Goal: Information Seeking & Learning: Learn about a topic

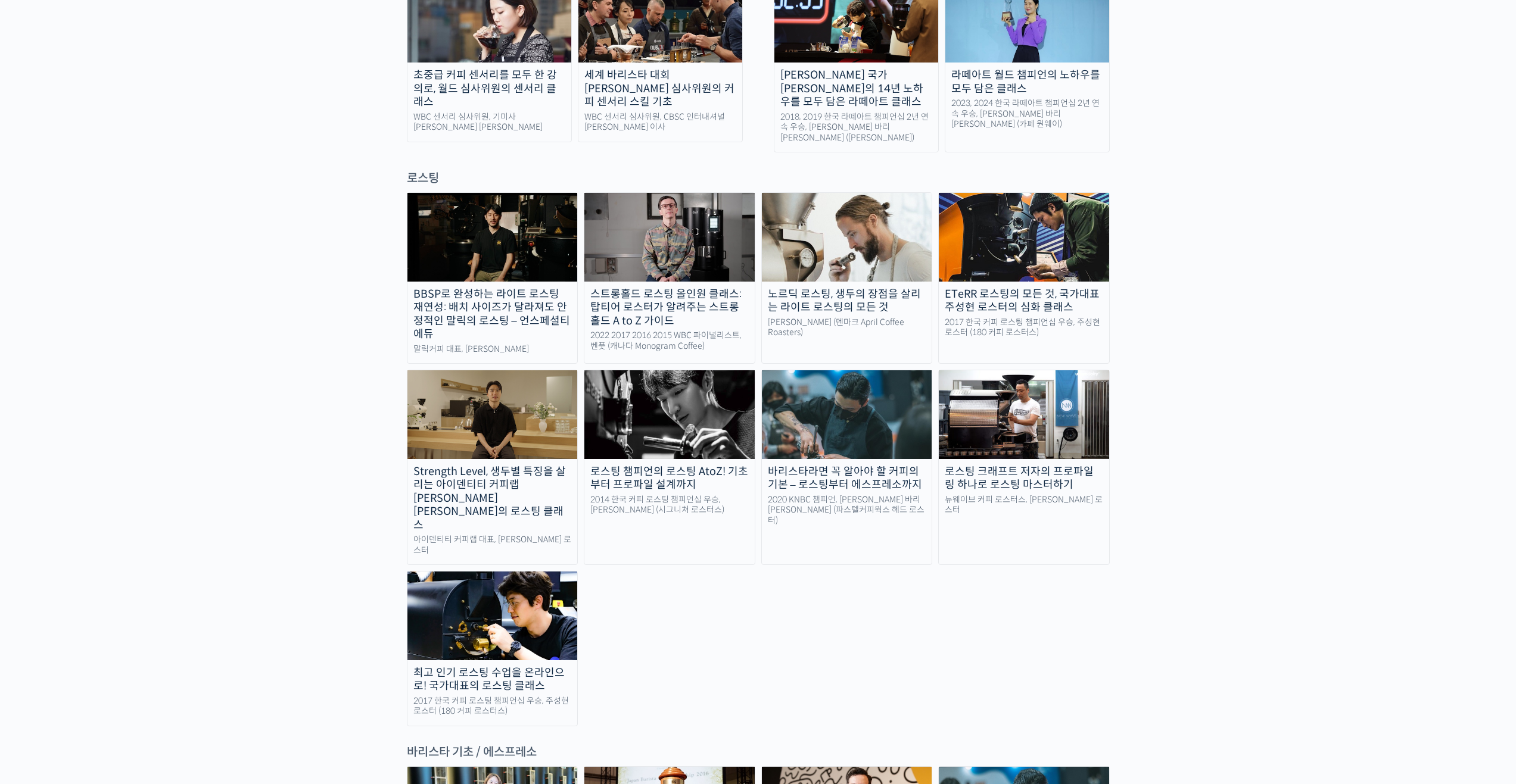
scroll to position [1250, 0]
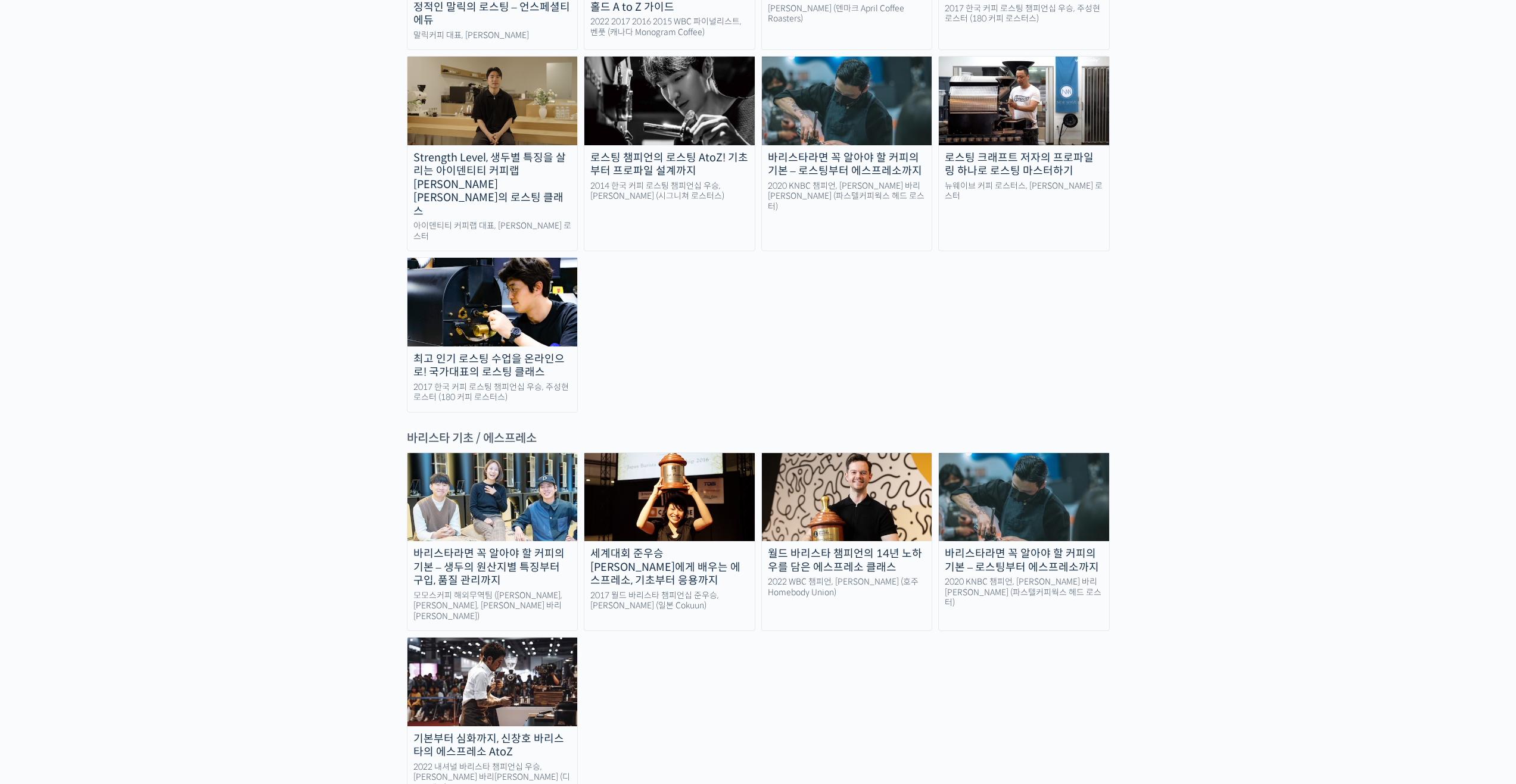
drag, startPoint x: 447, startPoint y: 352, endPoint x: 606, endPoint y: 339, distance: 159.5
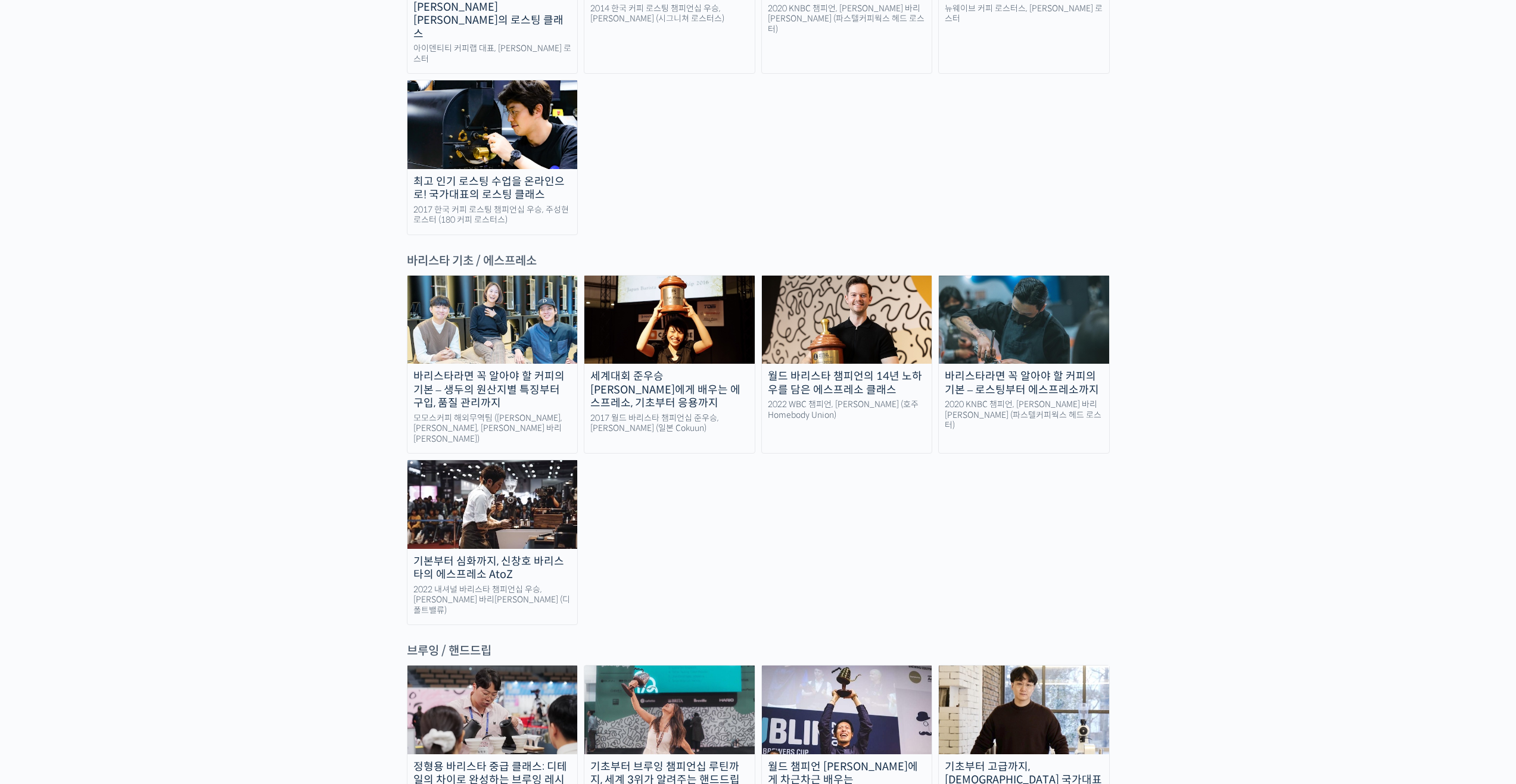
scroll to position [1370, 0]
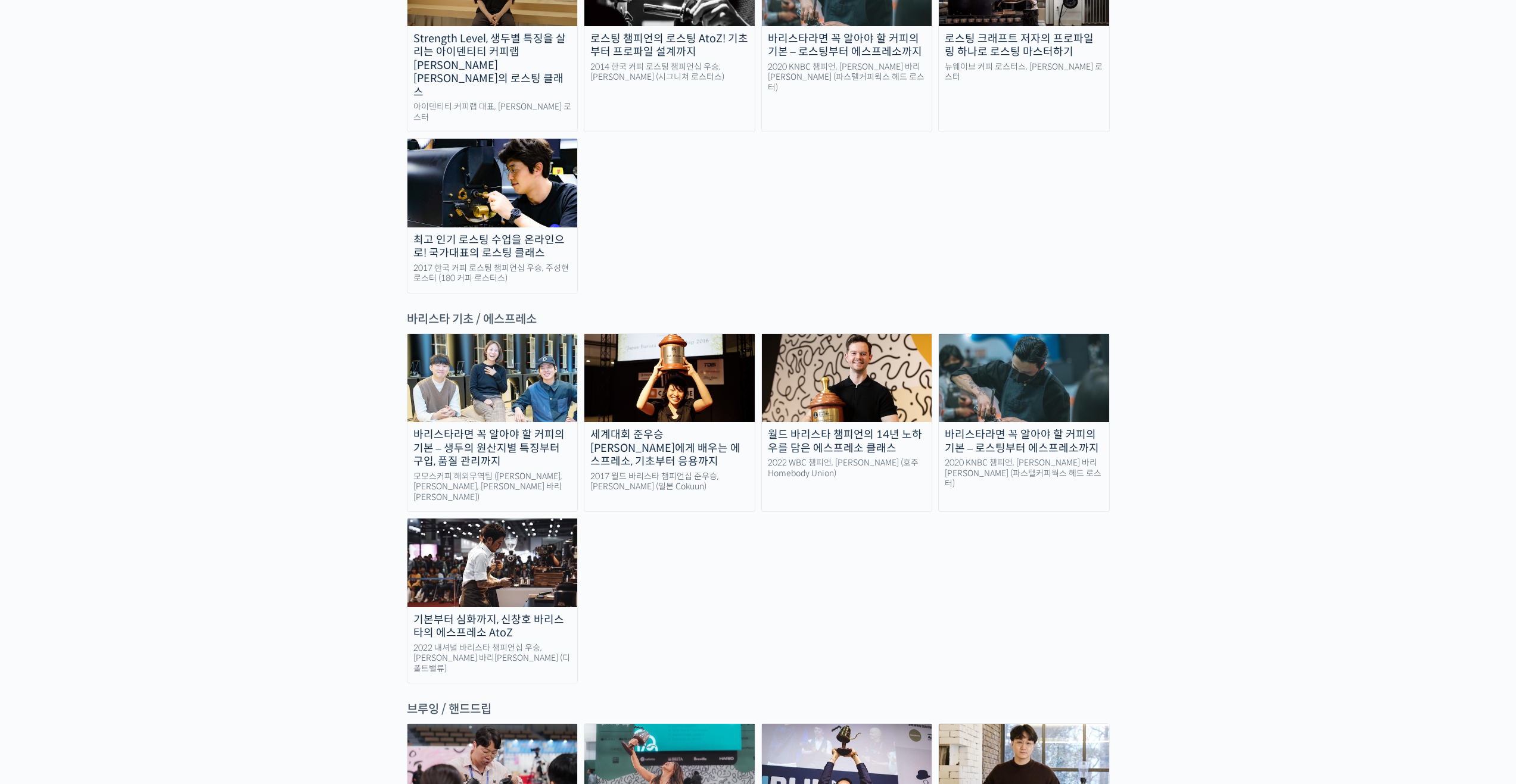
click at [725, 501] on div "바리스타라면 꼭 알아야 할 커피의 기본 – 생두의 원산지별 특징부터 구입, 품질 관리까지 모모스커피 해외무역팀 (전주연, 추경하, [PERSO…" at bounding box center [758, 508] width 703 height 350
click at [737, 496] on div "바리스타라면 꼭 알아야 할 커피의 기본 – 생두의 원산지별 특징부터 구입, 품질 관리까지 모모스커피 해외무역팀 (전주연, 추경하, [PERSO…" at bounding box center [758, 508] width 703 height 350
click at [726, 449] on div "바리스타라면 꼭 알아야 할 커피의 기본 – 생두의 원산지별 특징부터 구입, 품질 관리까지 모모스커피 해외무역팀 (전주연, 추경하, [PERSO…" at bounding box center [758, 508] width 703 height 350
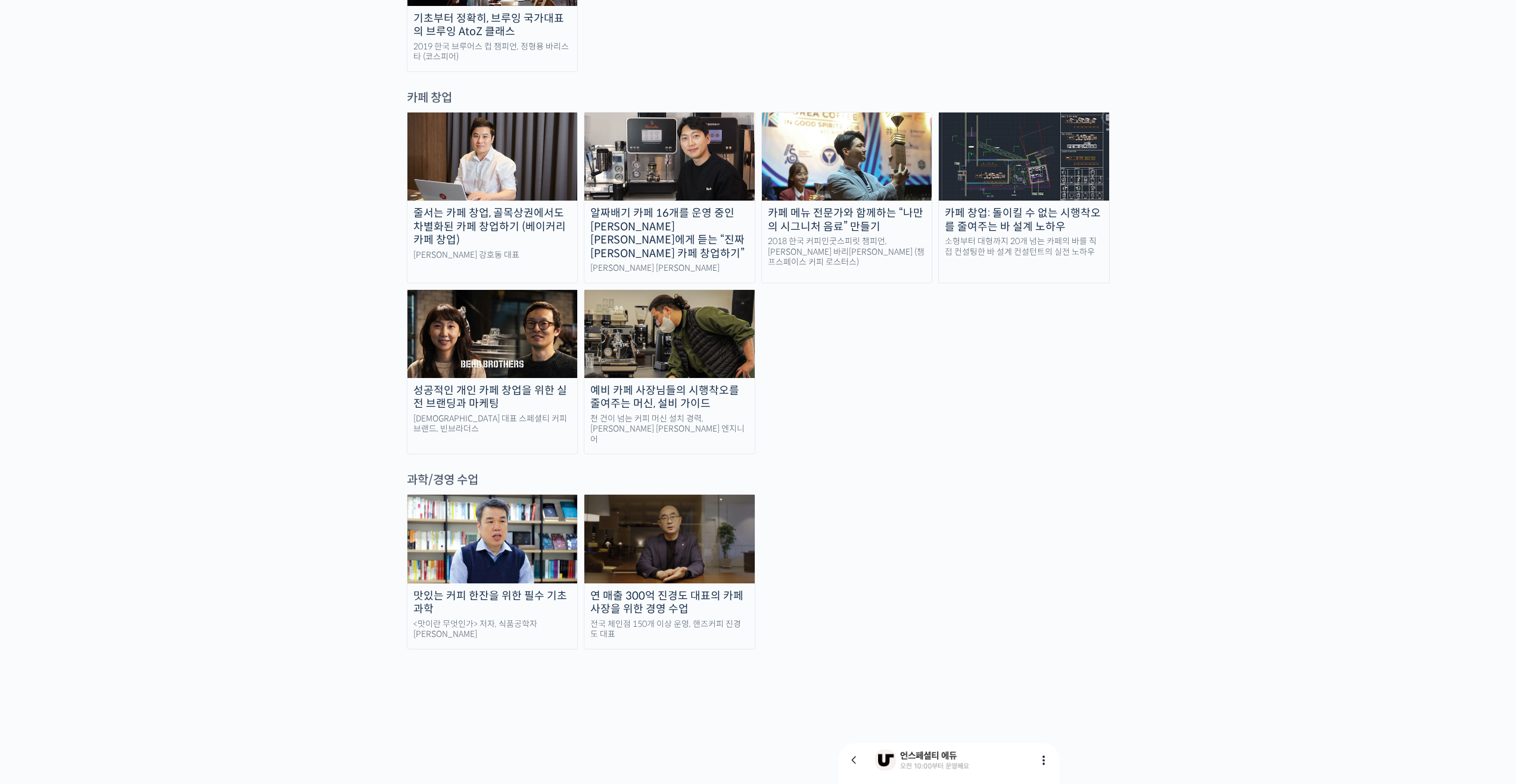
scroll to position [2382, 0]
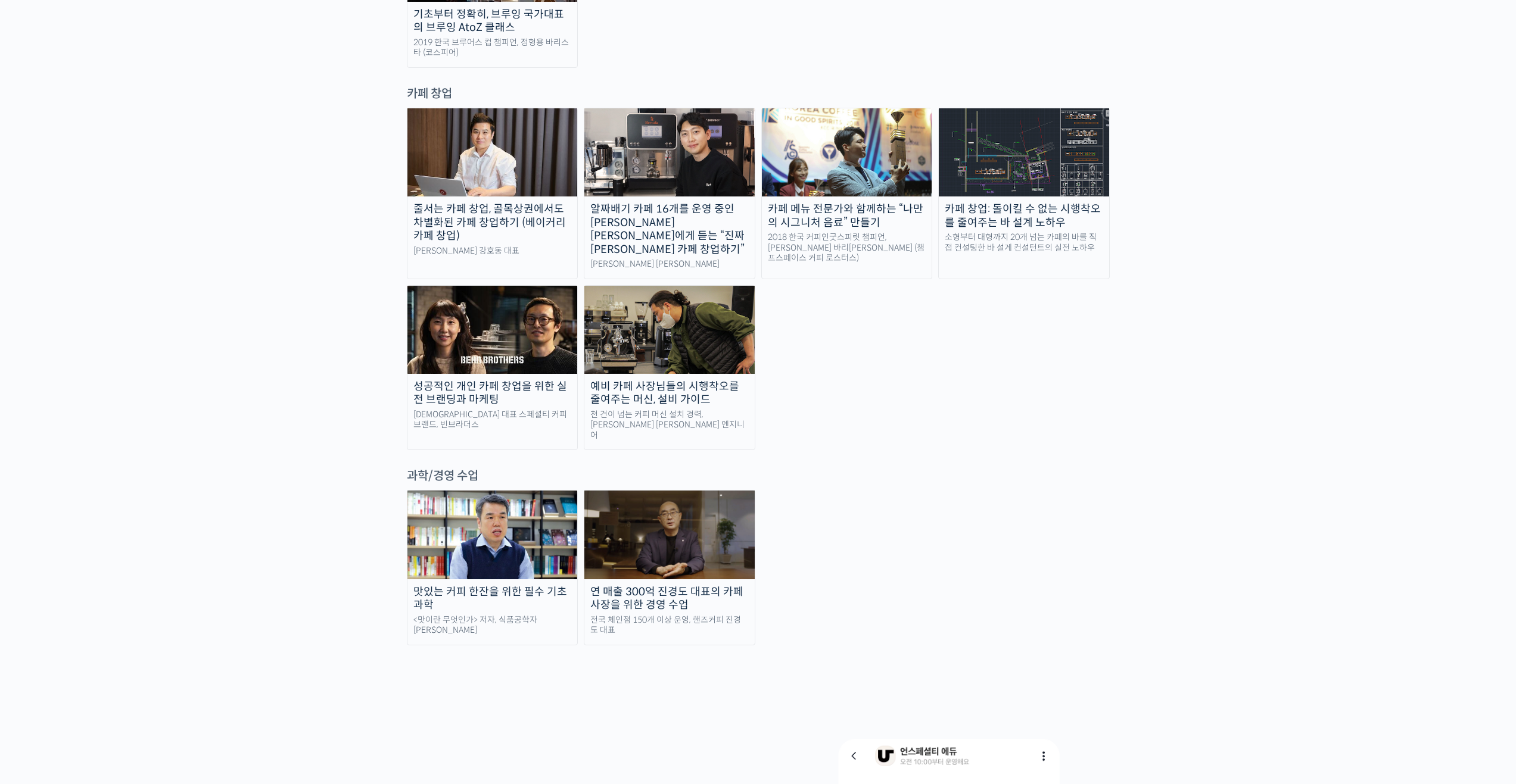
click at [998, 490] on div "맛있는 커피 한잔을 위한 필수 기초 과학 <맛이란 무엇인가> 저자, 식품공학자 [PERSON_NAME] 연 매출 300억 진경도 대표의 카페 …" at bounding box center [758, 567] width 703 height 155
click at [919, 490] on div "맛있는 커피 한잔을 위한 필수 기초 과학 <맛이란 무엇인가> 저자, 식품공학자 [PERSON_NAME] 연 매출 300억 진경도 대표의 카페 …" at bounding box center [758, 567] width 703 height 155
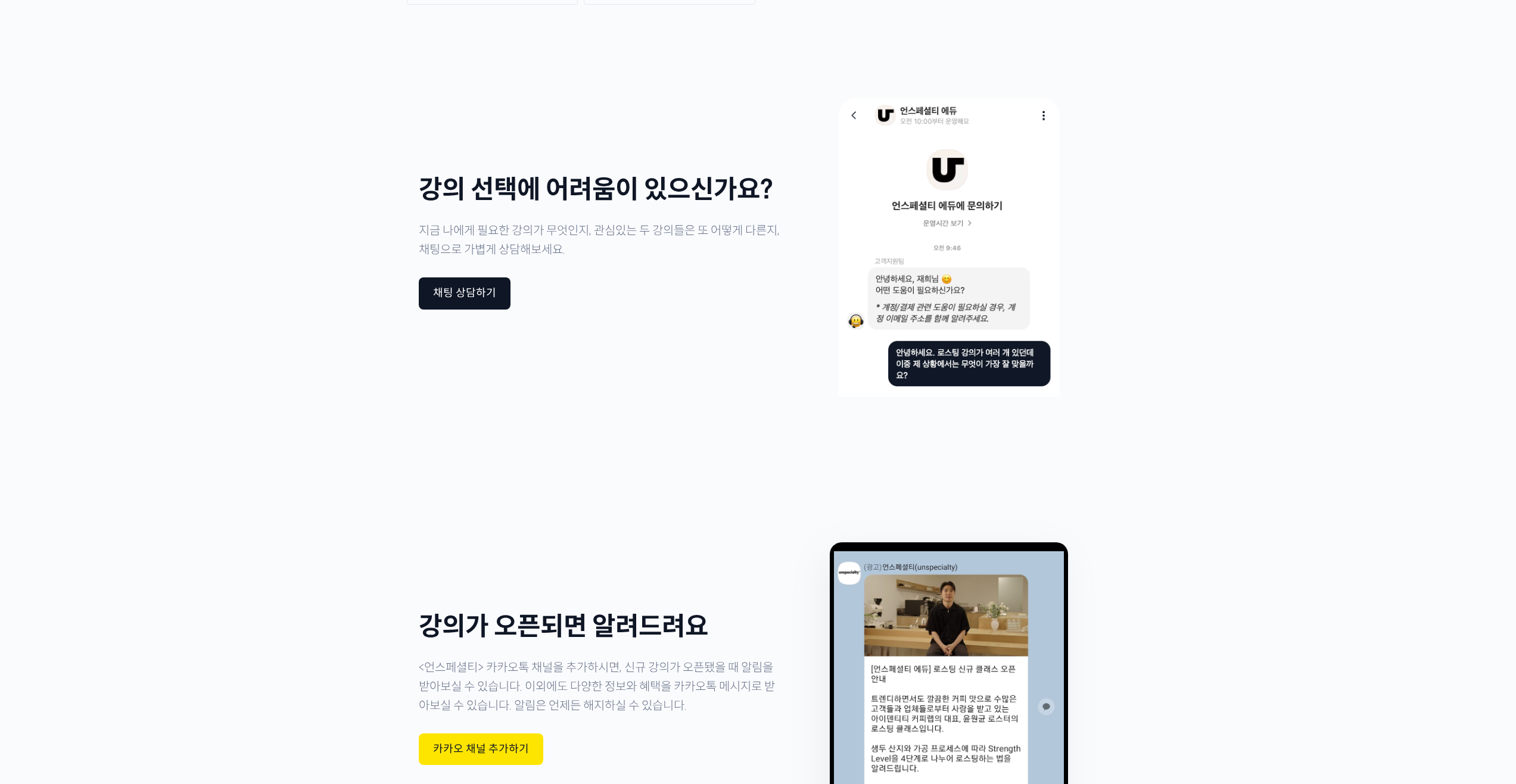
scroll to position [3097, 0]
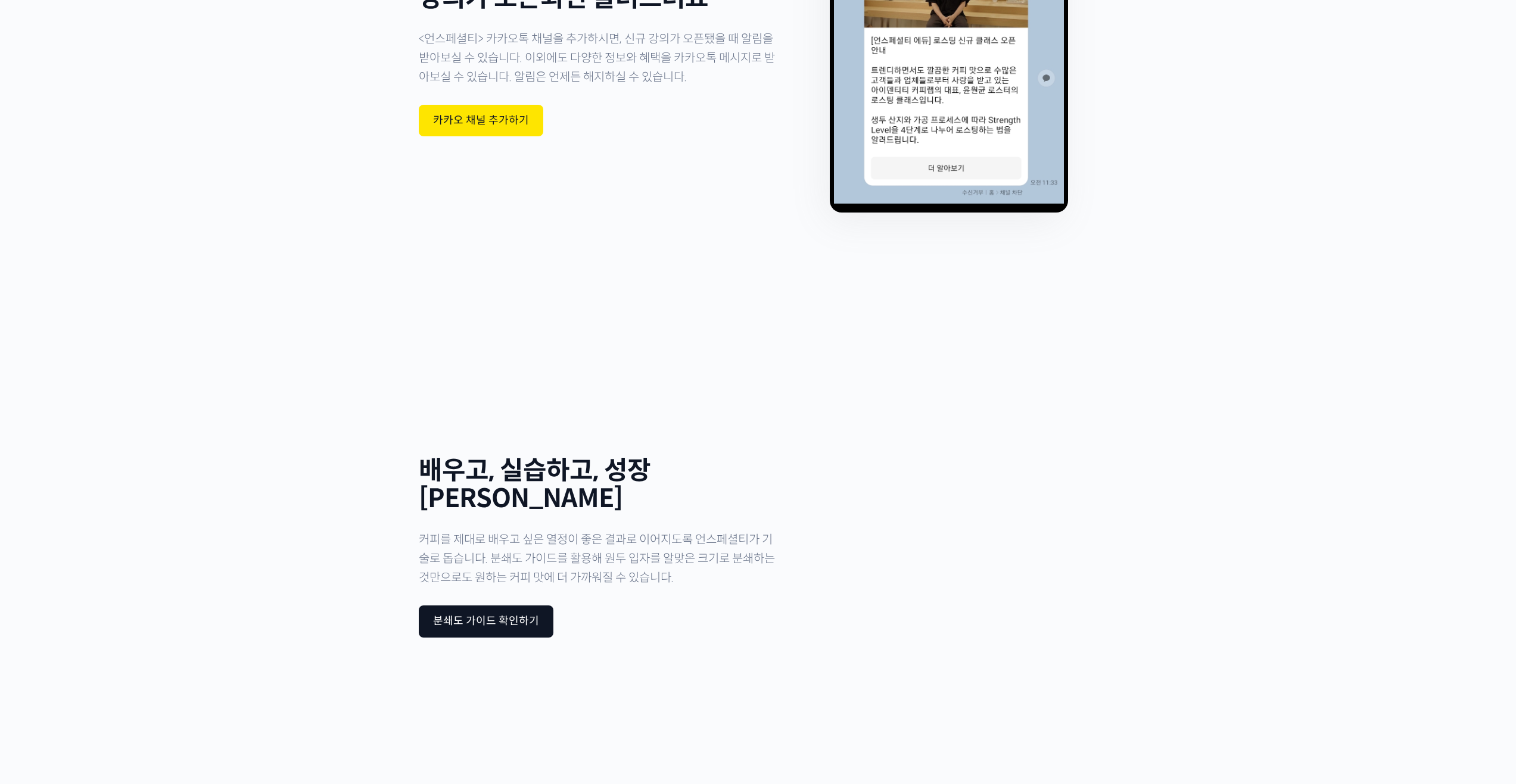
drag, startPoint x: 1151, startPoint y: 403, endPoint x: 1143, endPoint y: 481, distance: 78.4
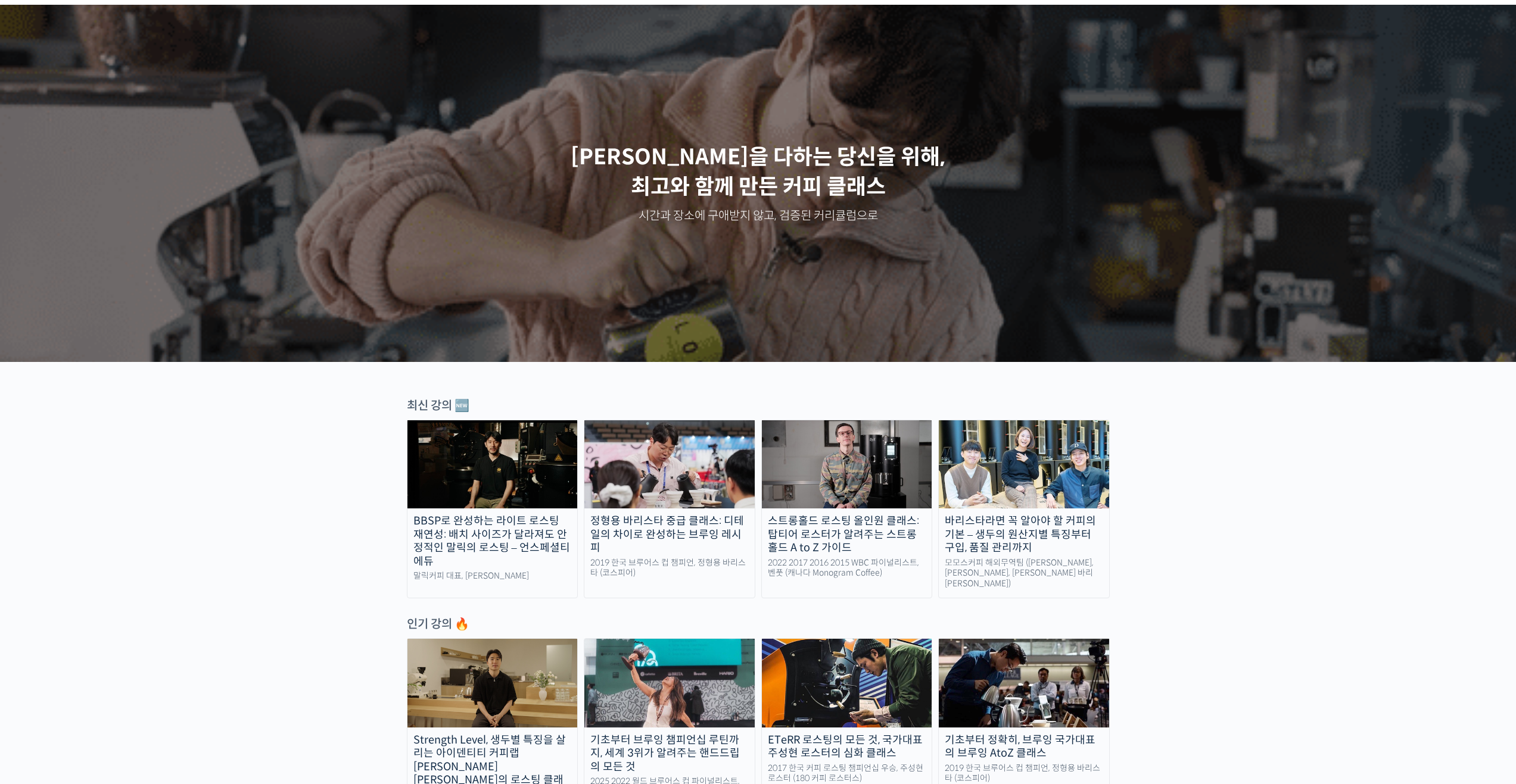
scroll to position [0, 0]
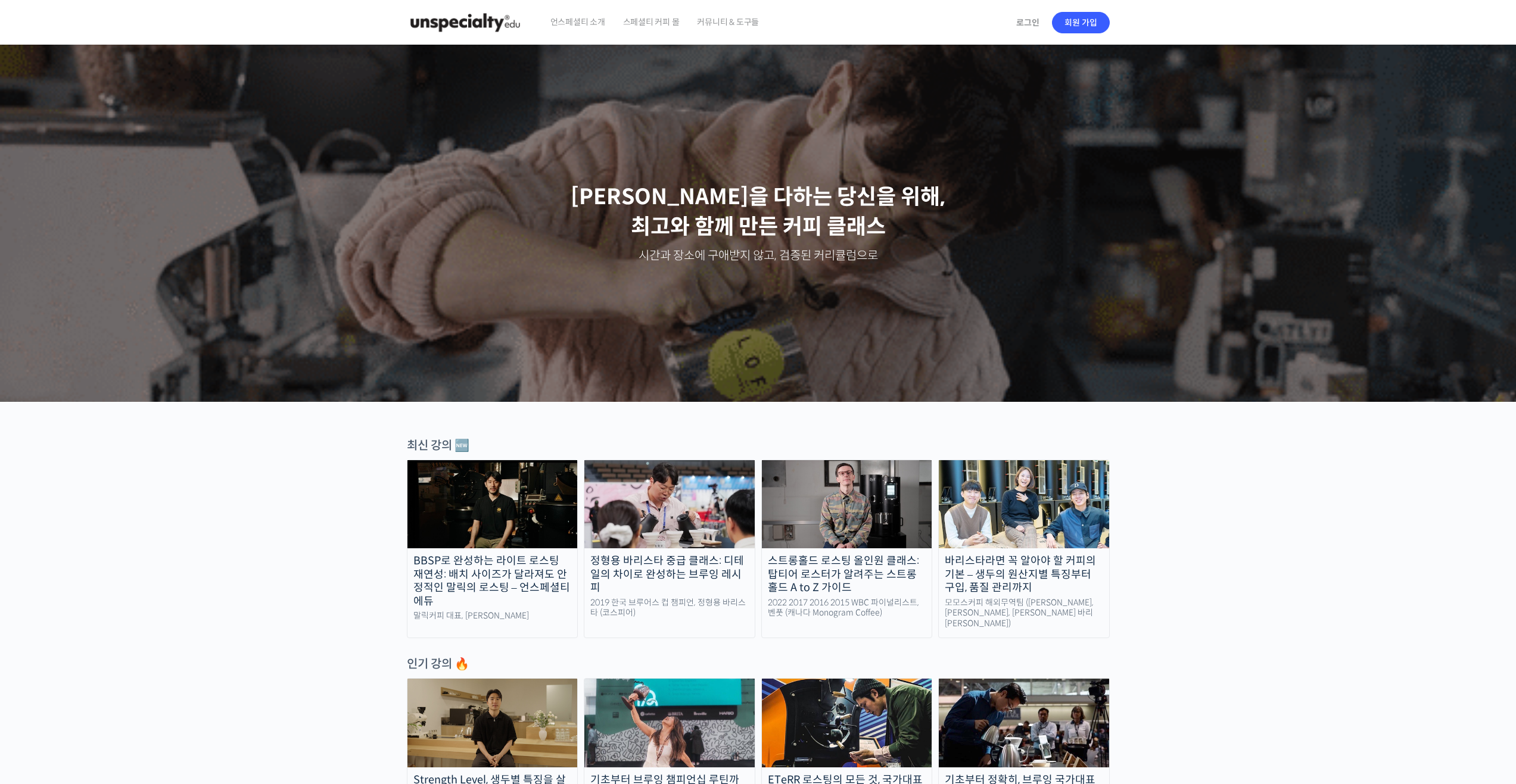
drag, startPoint x: 1227, startPoint y: 341, endPoint x: 1248, endPoint y: 193, distance: 149.5
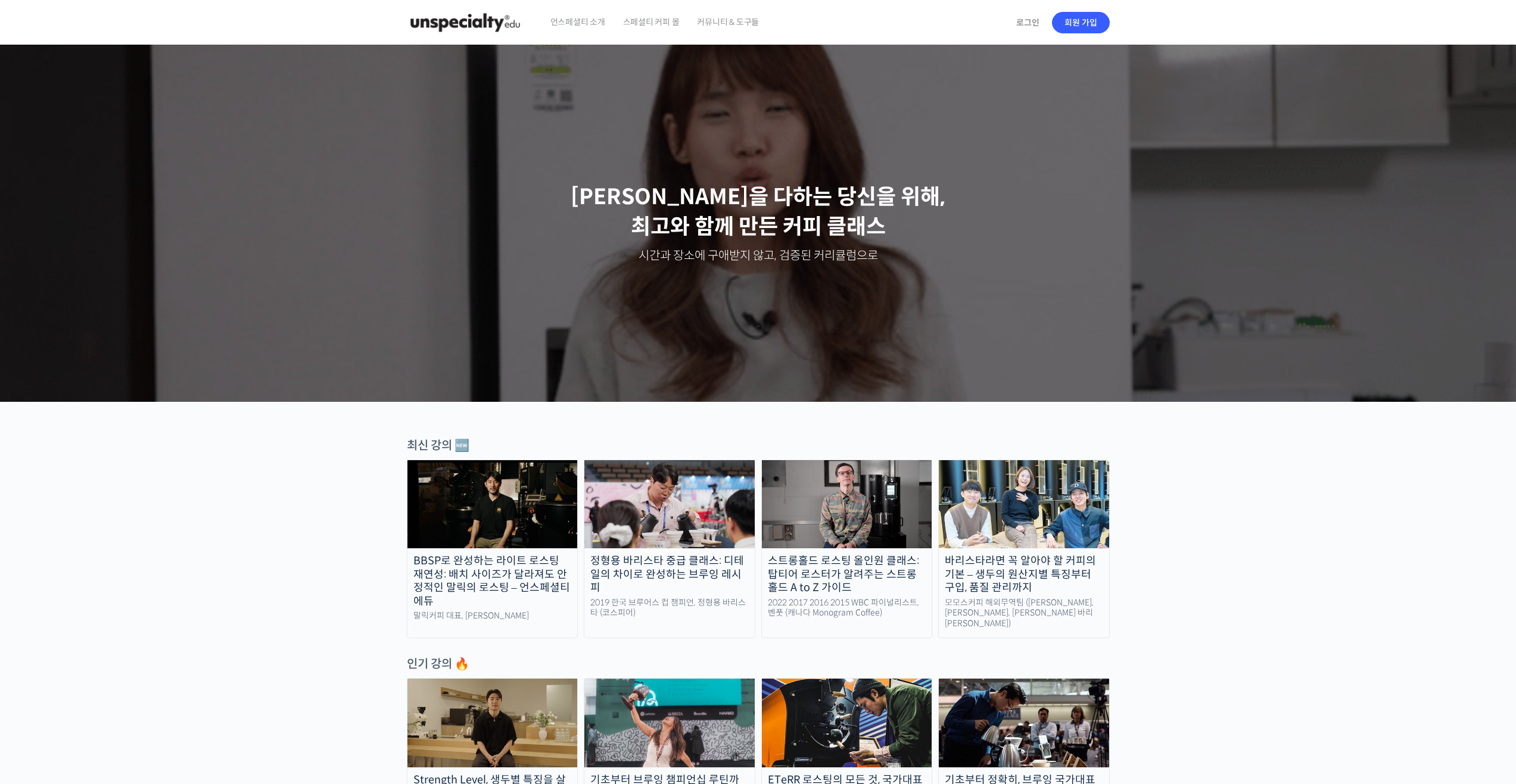
drag, startPoint x: 1295, startPoint y: 261, endPoint x: 1304, endPoint y: 51, distance: 210.2
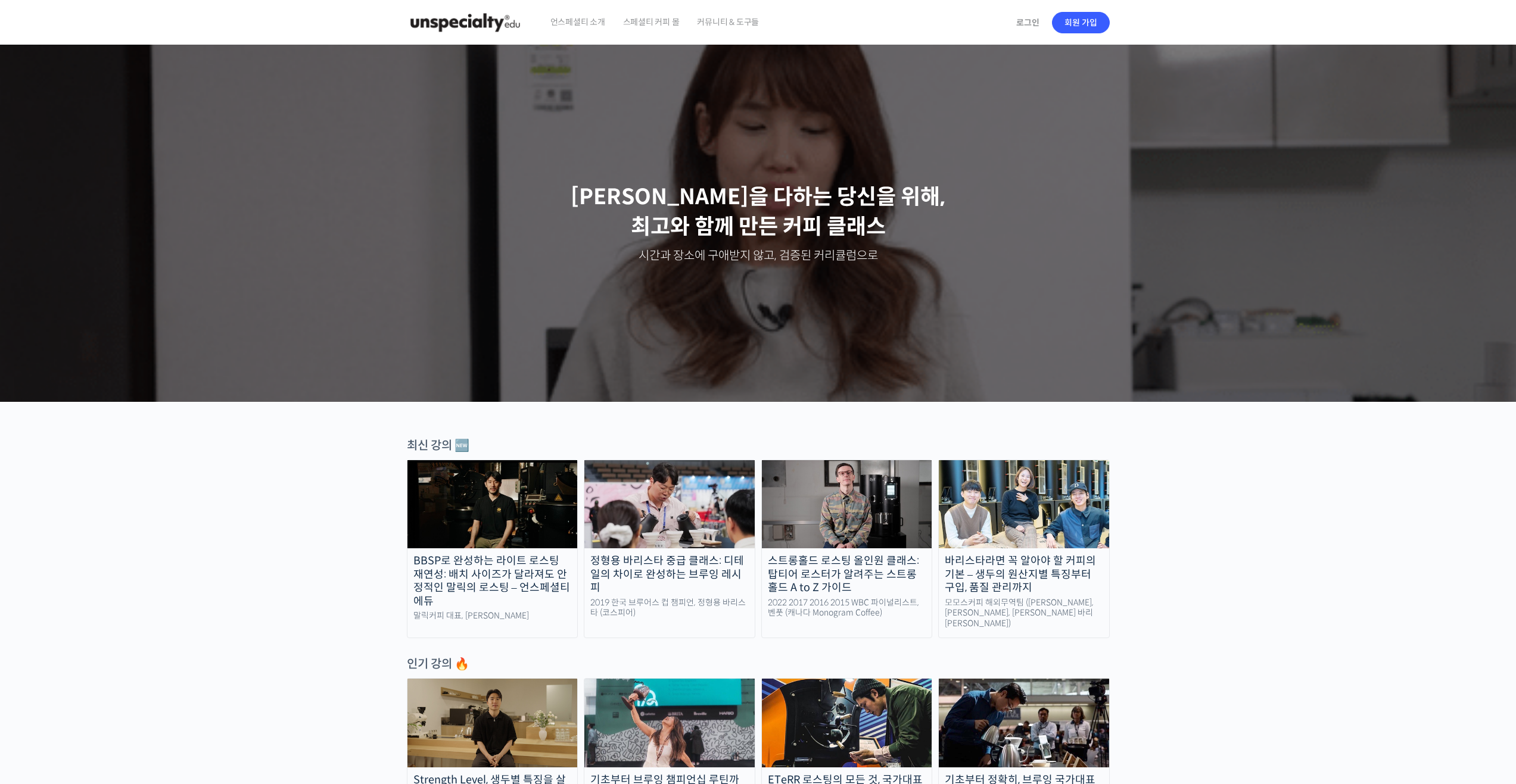
click at [749, 26] on span "커뮤니티 & 도구들" at bounding box center [728, 22] width 62 height 45
